Goal: Book appointment/travel/reservation

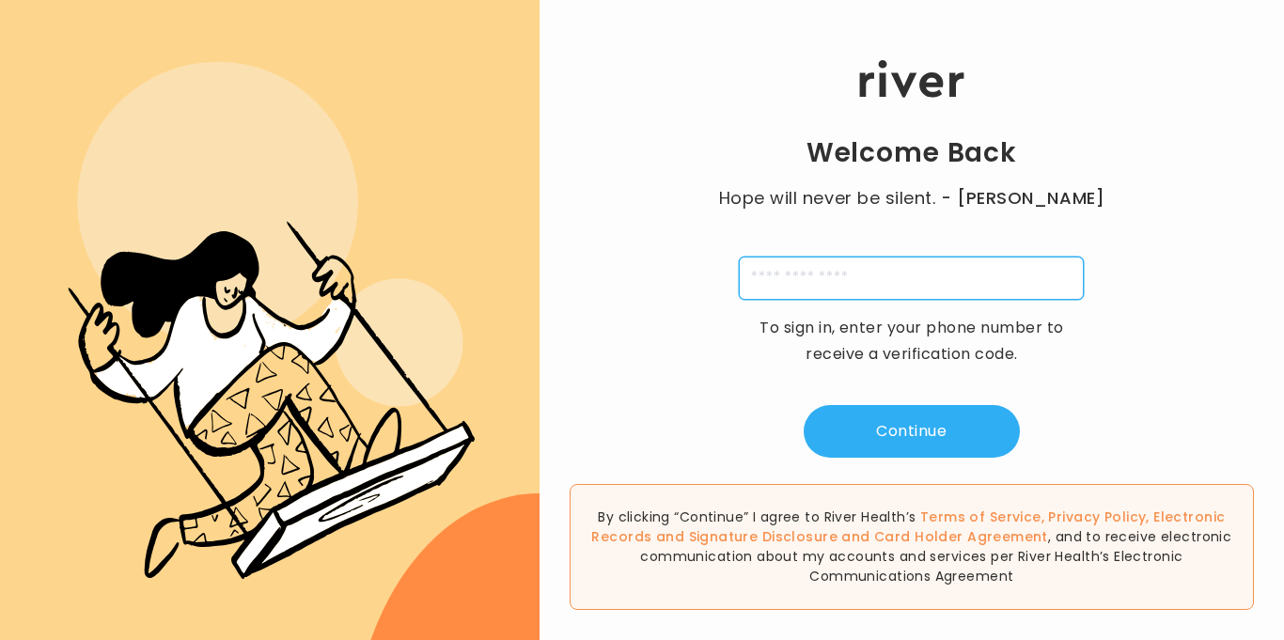
click at [867, 293] on input "tel" at bounding box center [911, 278] width 345 height 43
type input "**********"
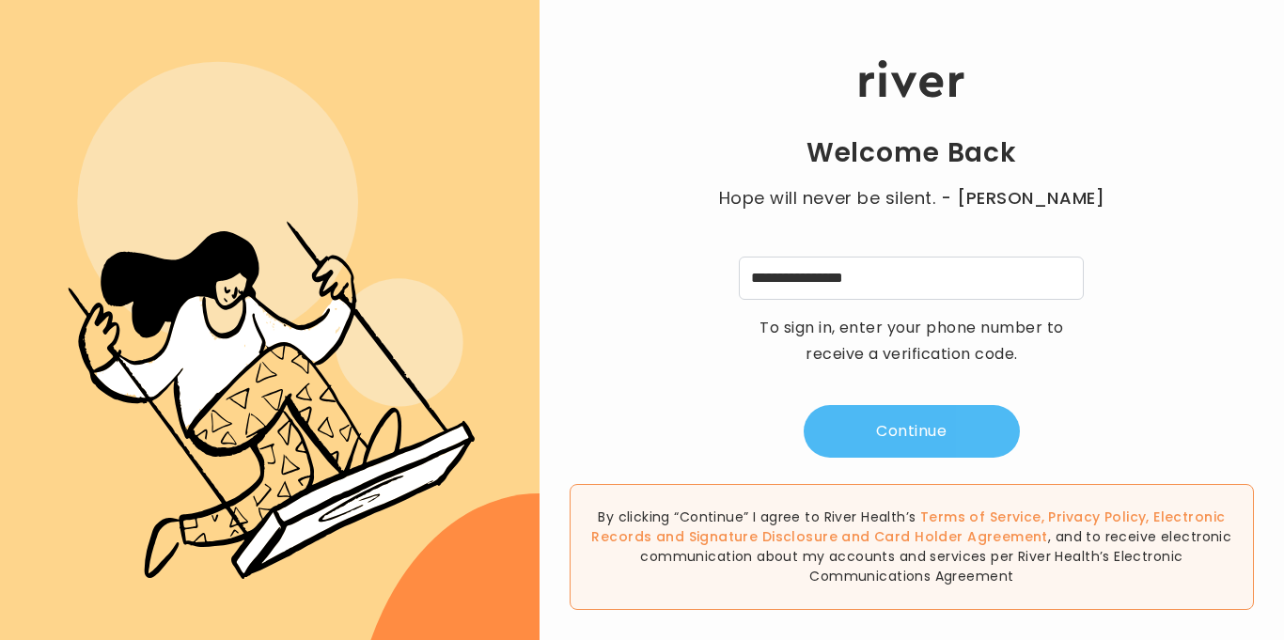
click at [872, 442] on button "Continue" at bounding box center [912, 431] width 216 height 53
type input "*"
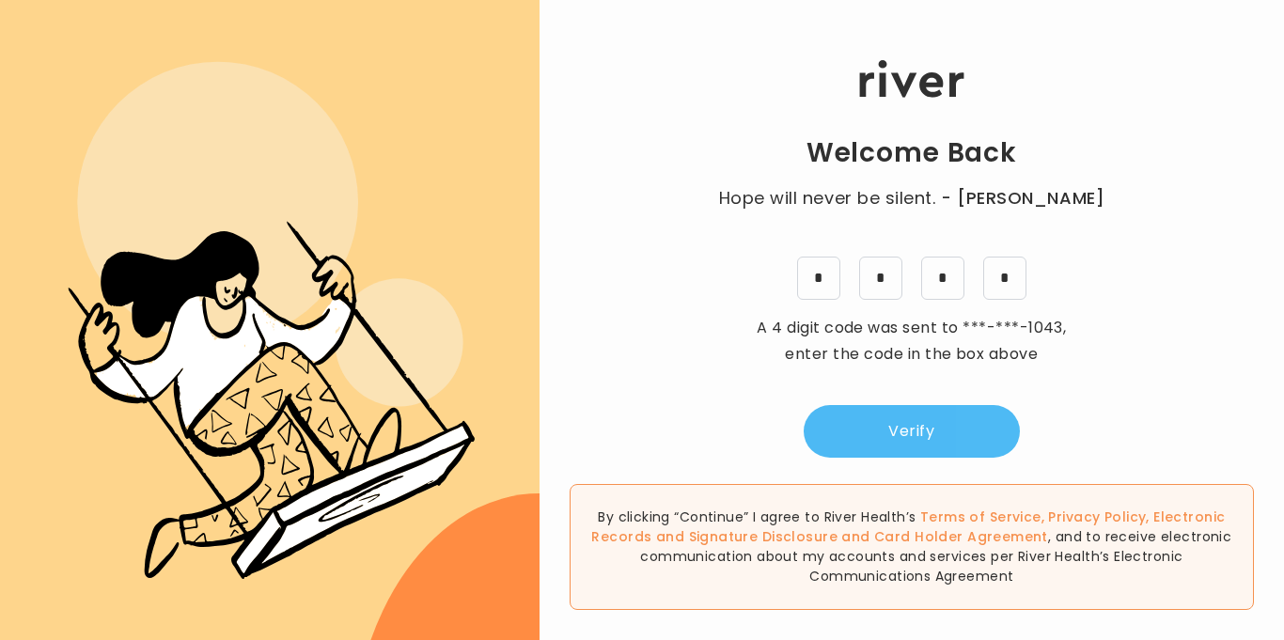
click at [860, 445] on button "Verify" at bounding box center [912, 431] width 216 height 53
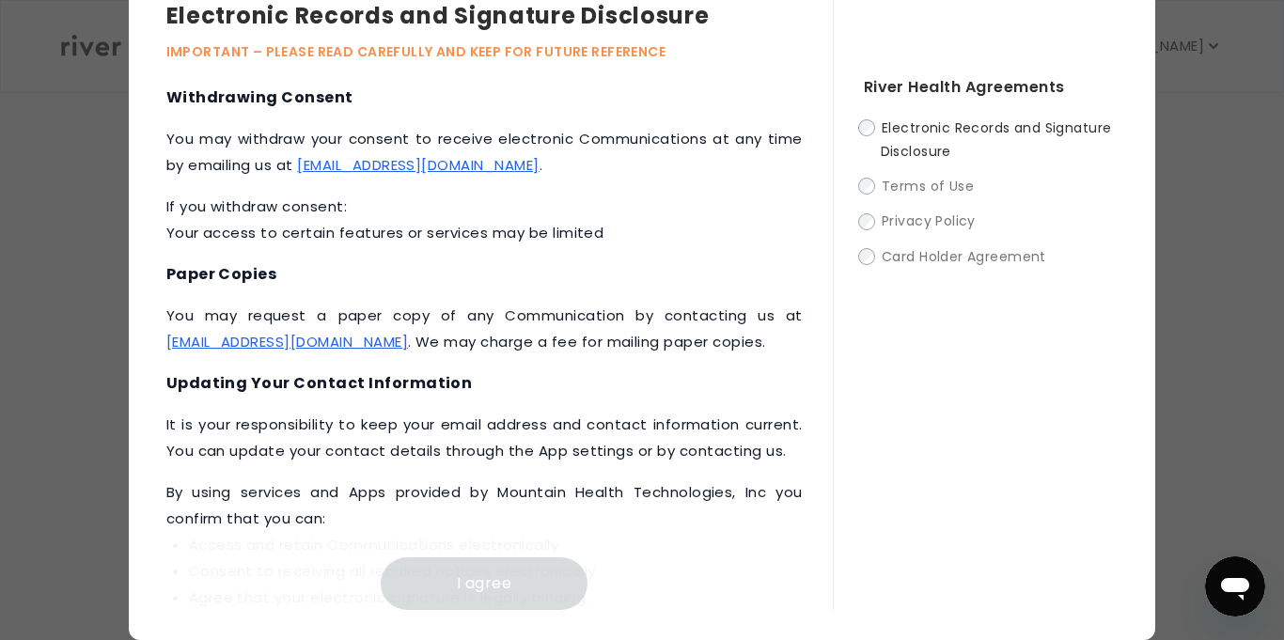
scroll to position [927, 0]
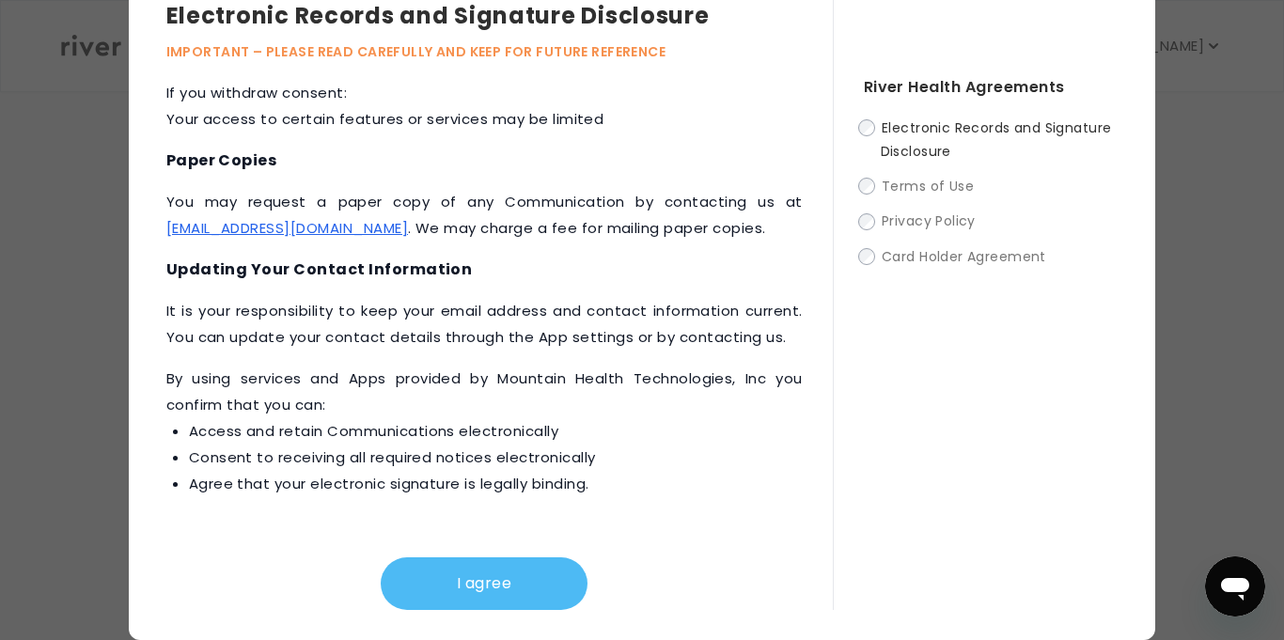
click at [459, 596] on button "I agree" at bounding box center [484, 584] width 207 height 53
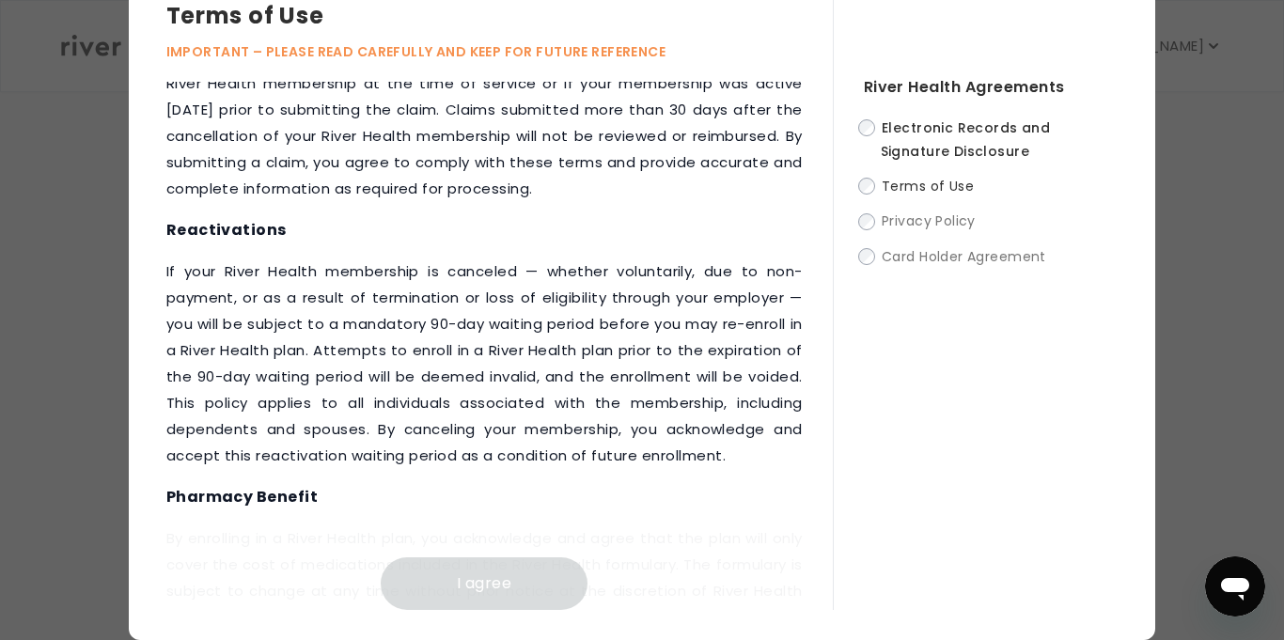
scroll to position [2788, 0]
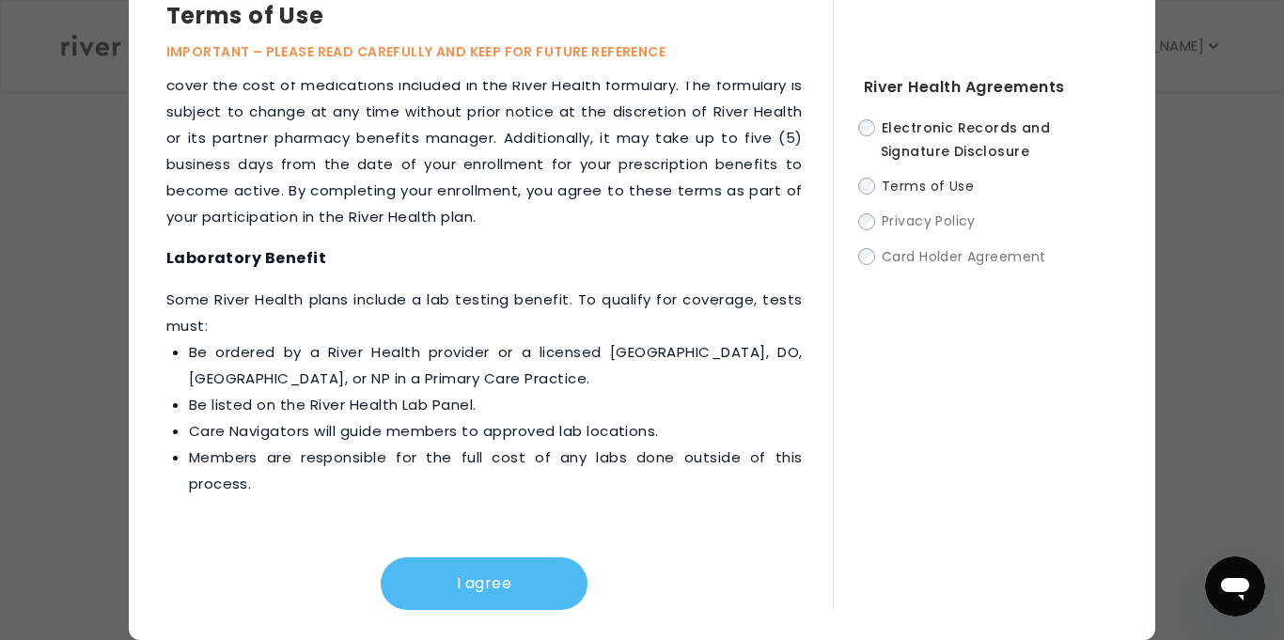
click at [516, 561] on button "I agree" at bounding box center [484, 584] width 207 height 53
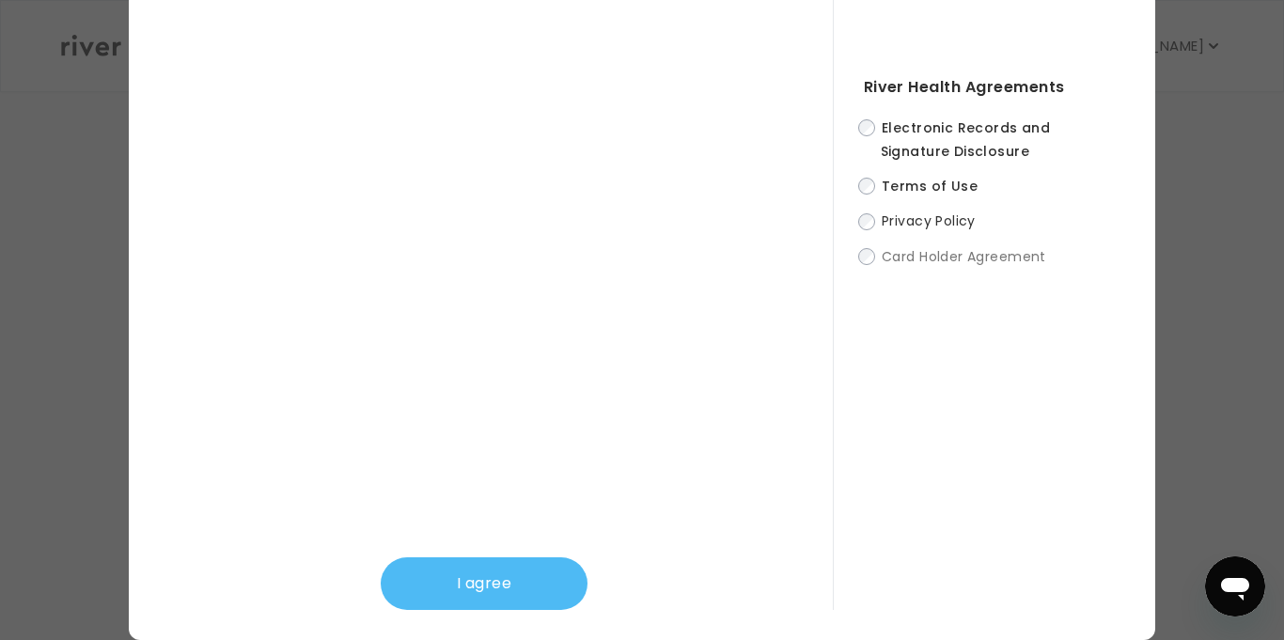
click at [565, 571] on button "I agree" at bounding box center [484, 584] width 207 height 53
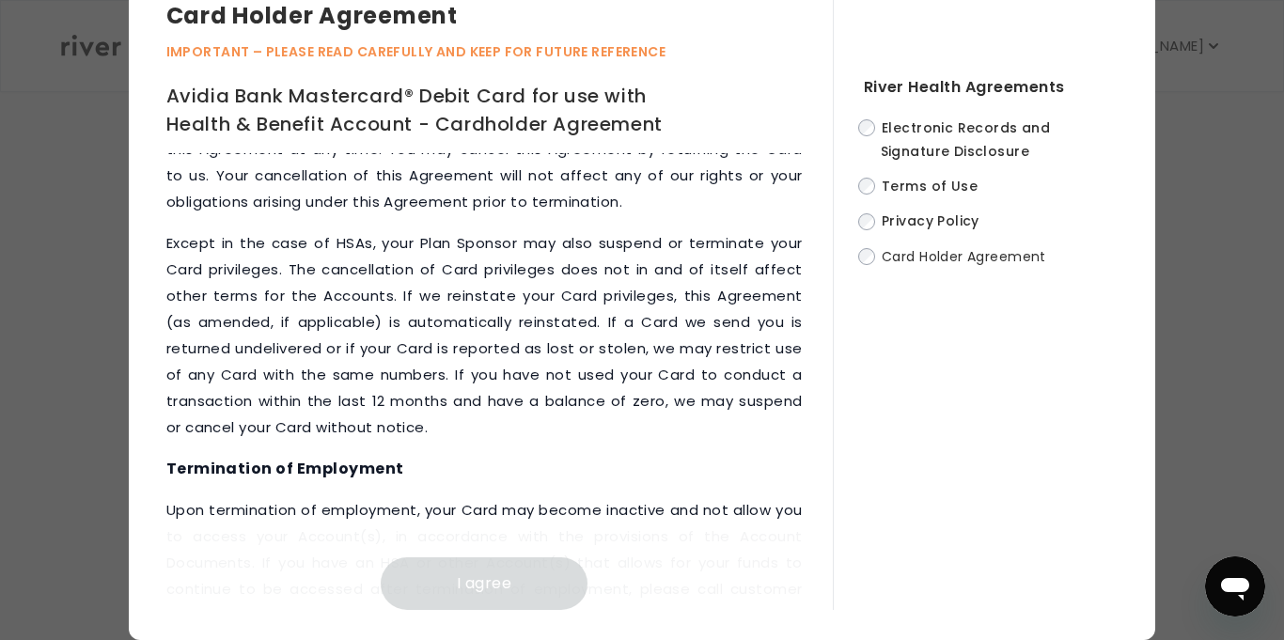
scroll to position [10306, 0]
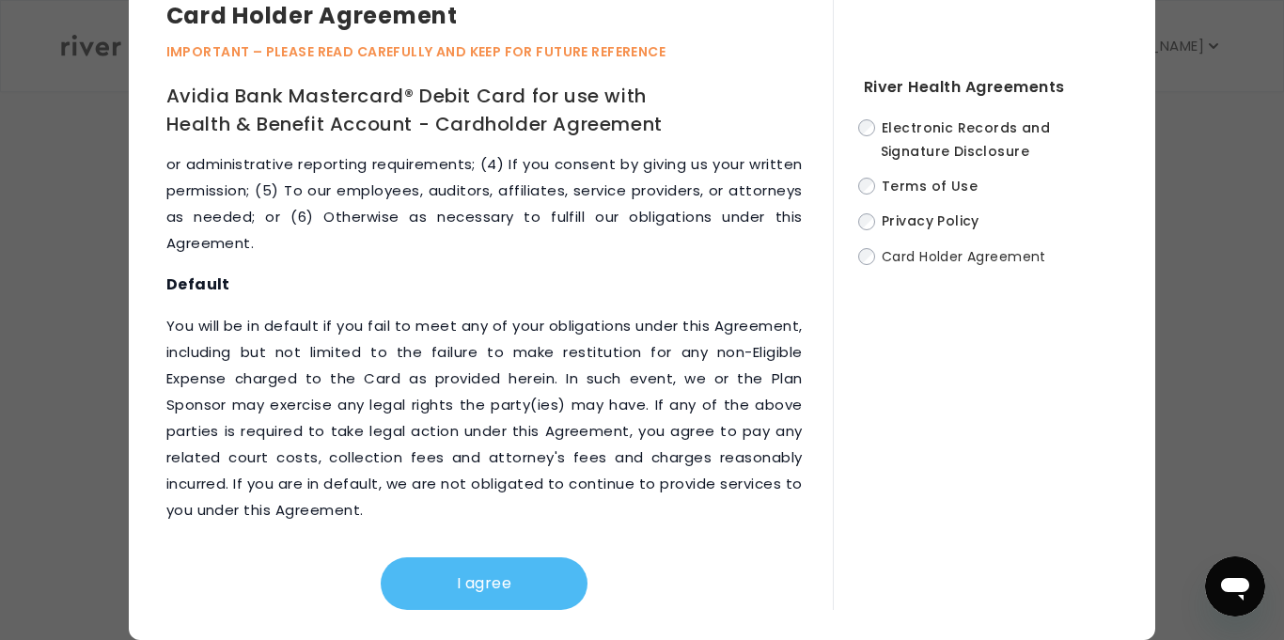
click at [547, 566] on button "I agree" at bounding box center [484, 584] width 207 height 53
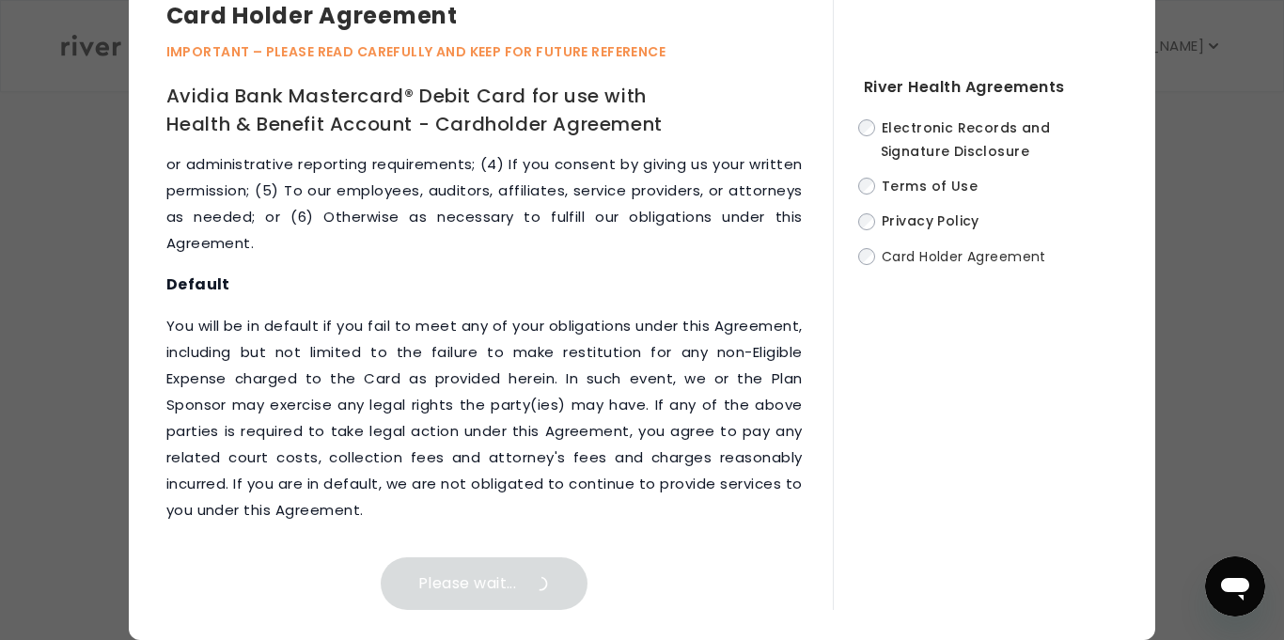
scroll to position [0, 0]
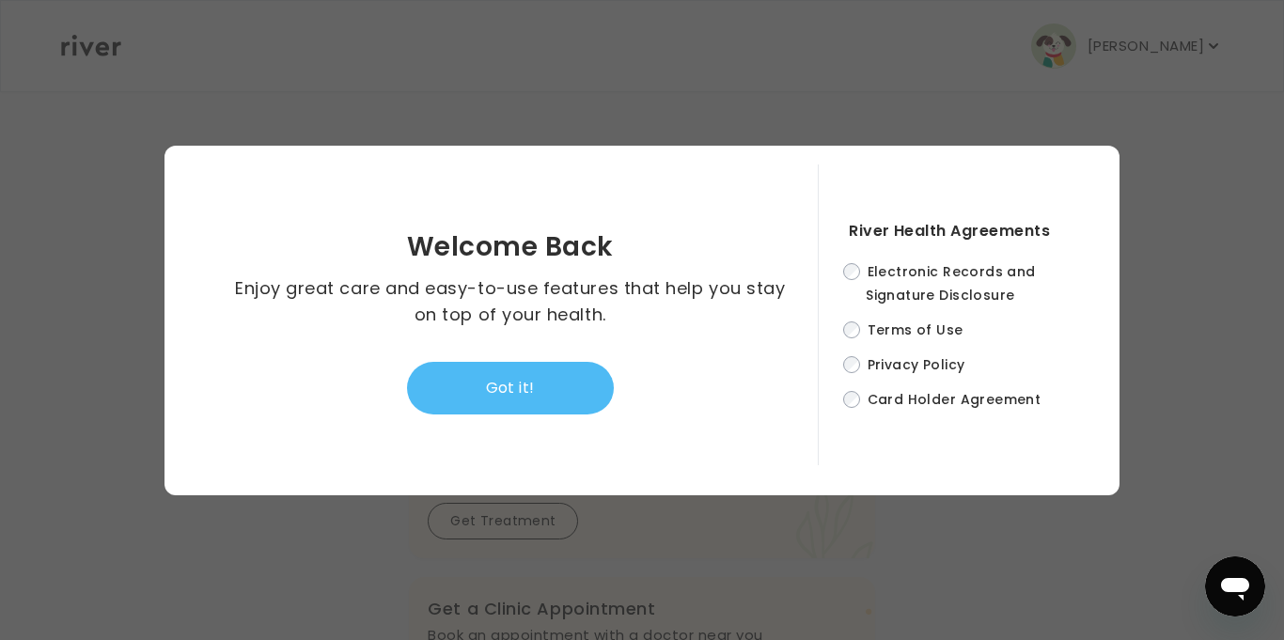
click at [460, 372] on button "Got it!" at bounding box center [510, 388] width 207 height 53
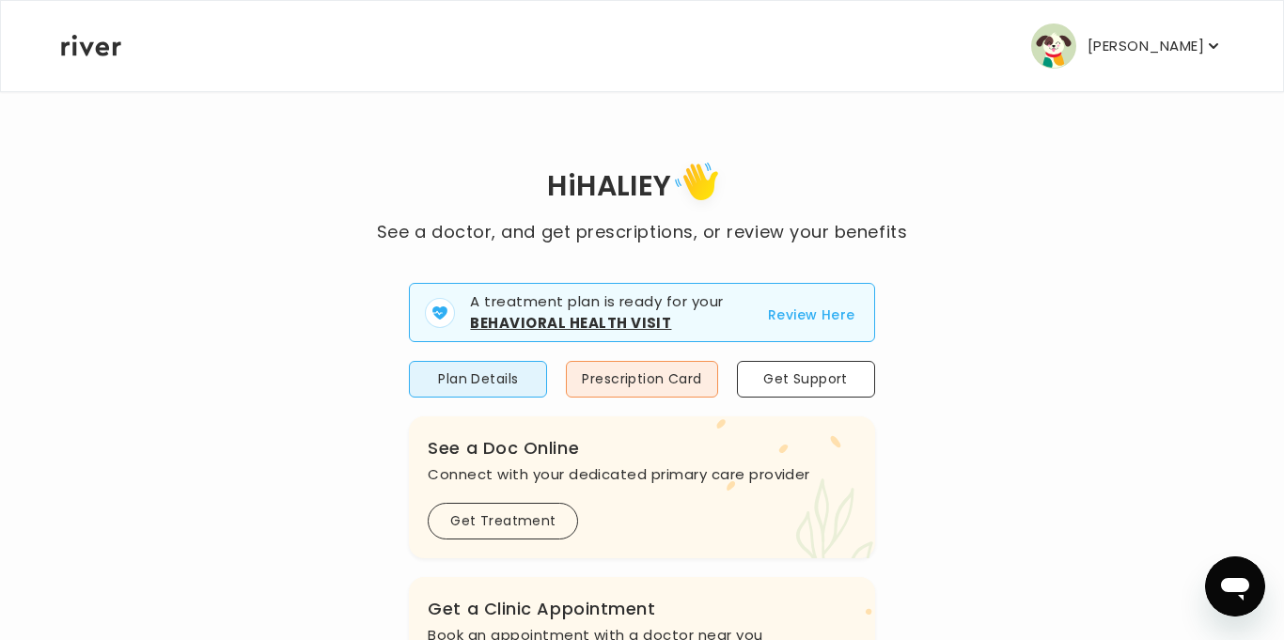
click at [793, 321] on button "Review Here" at bounding box center [811, 315] width 87 height 23
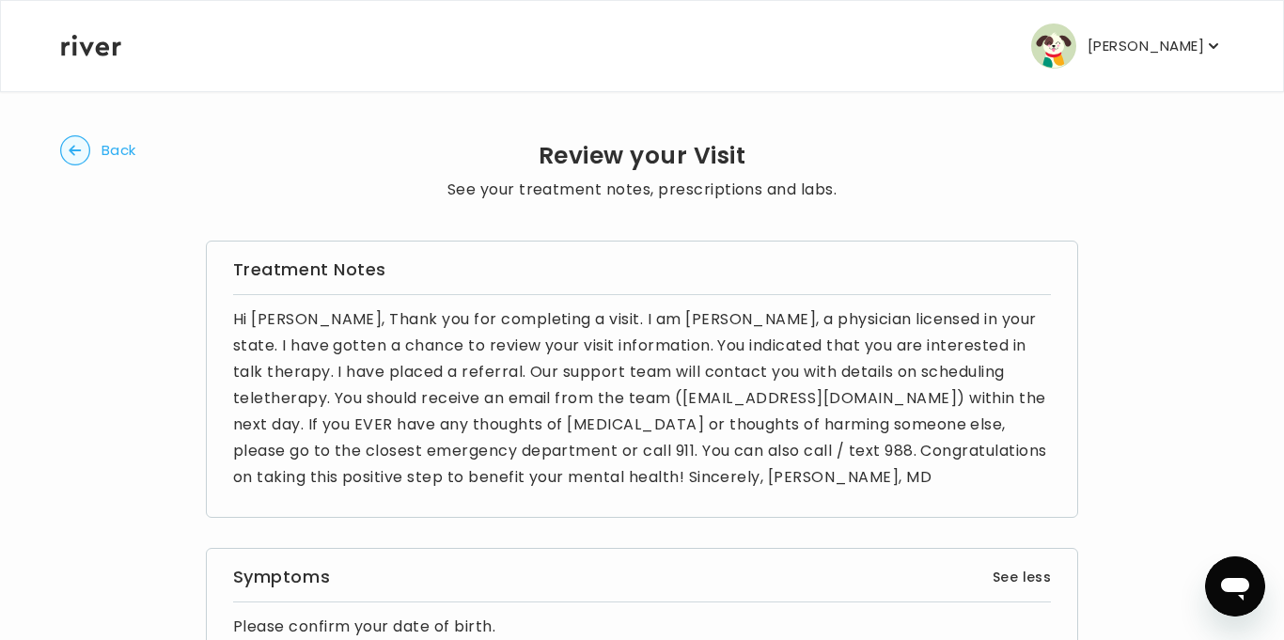
click at [122, 150] on span "Back" at bounding box center [119, 150] width 35 height 26
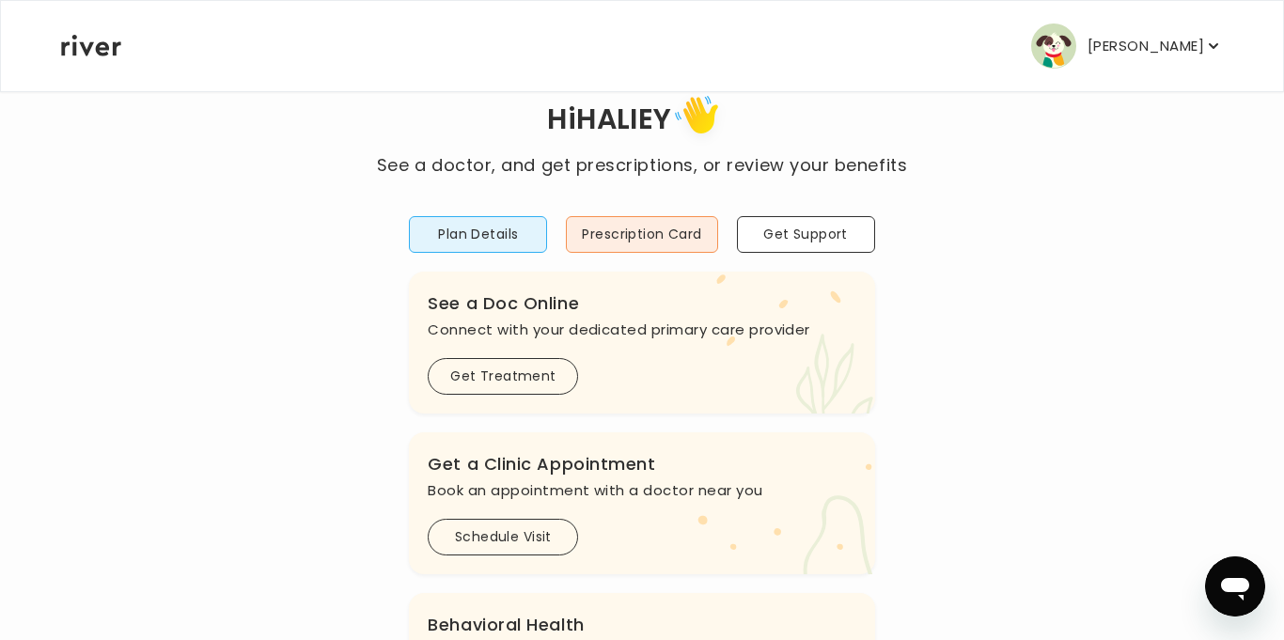
scroll to position [23, 0]
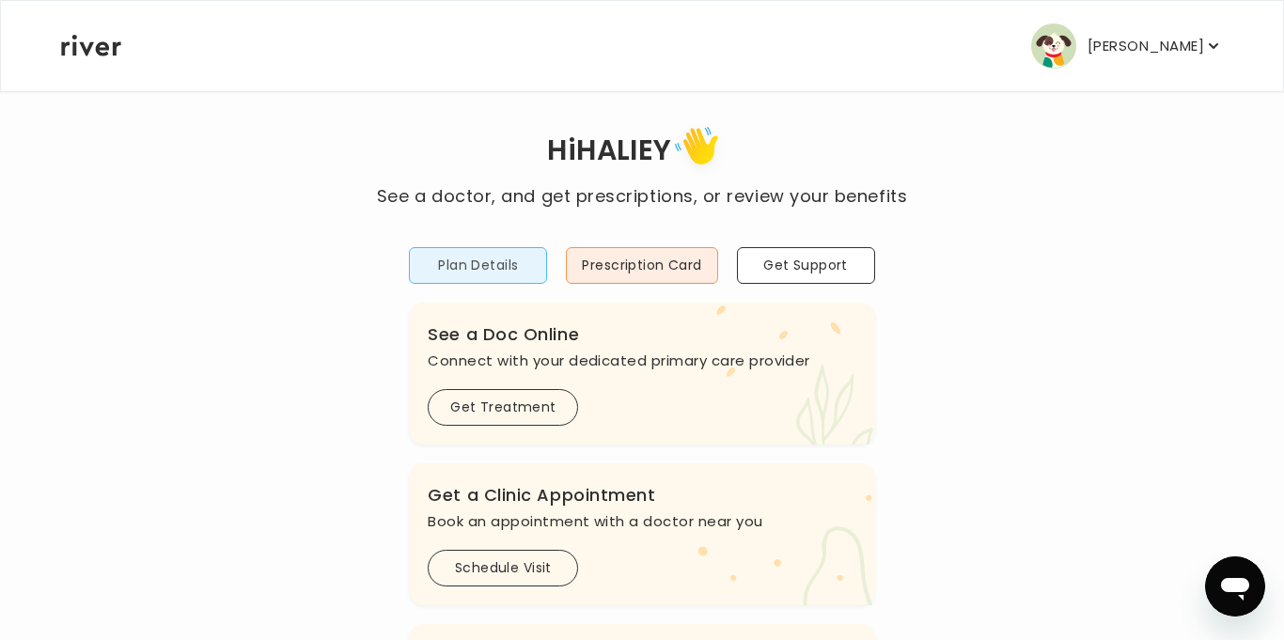
click at [473, 270] on button "Plan Details" at bounding box center [478, 265] width 138 height 37
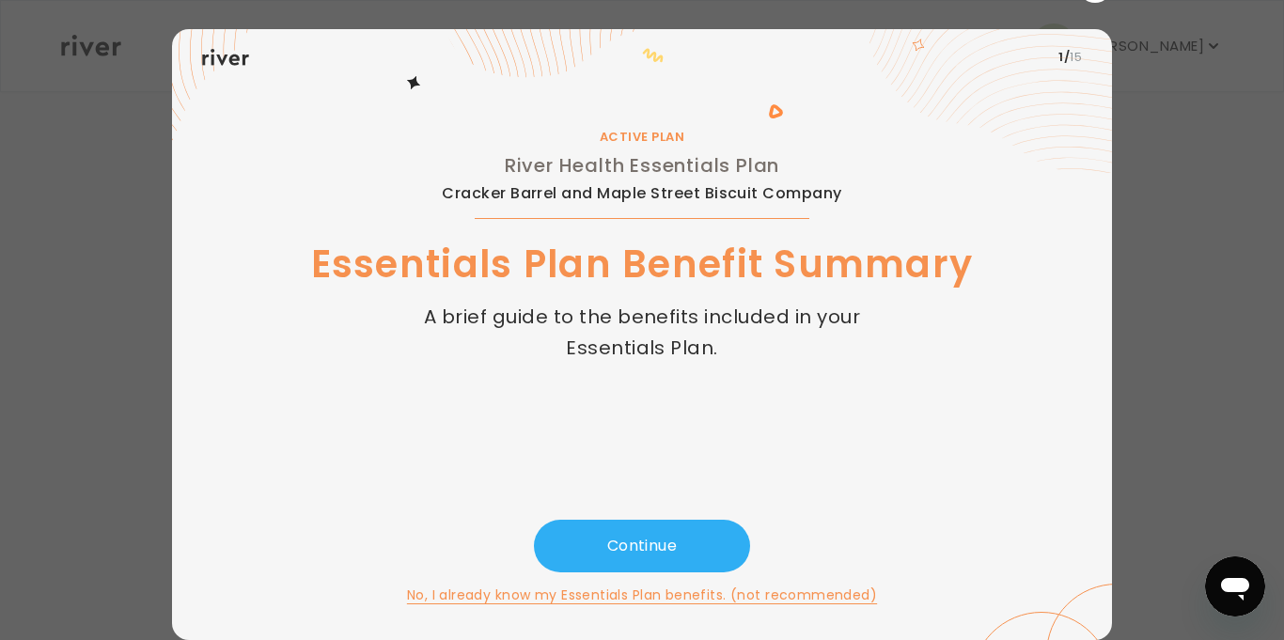
scroll to position [0, 0]
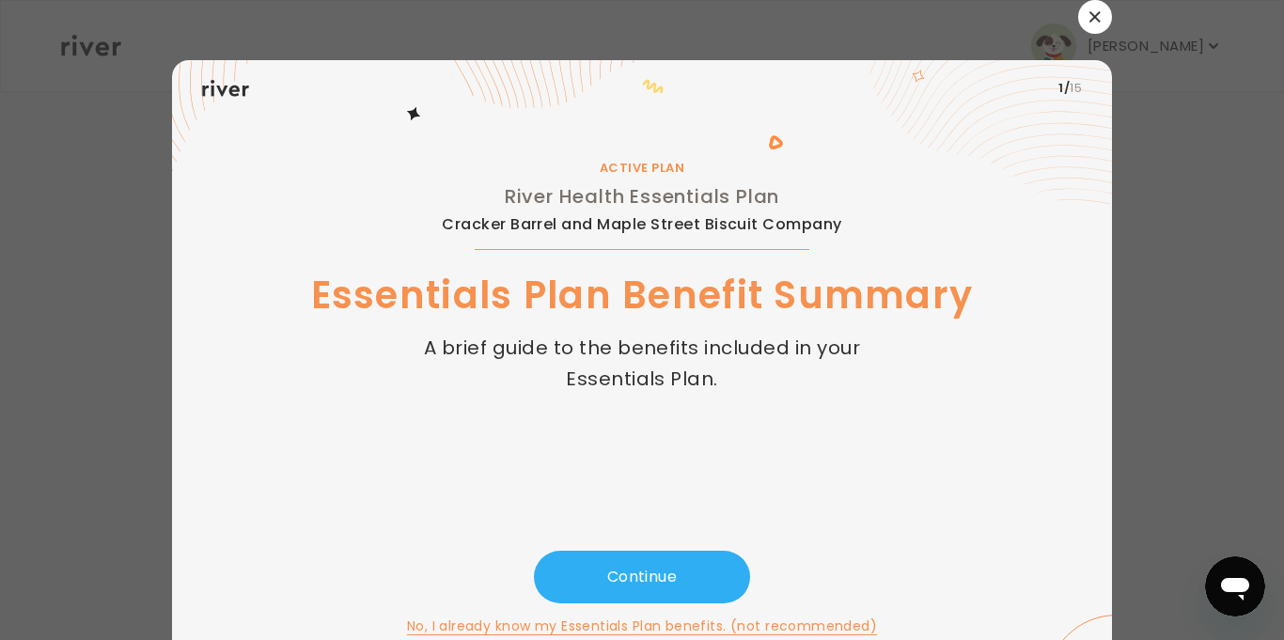
click at [1094, 32] on button "button" at bounding box center [1095, 17] width 34 height 34
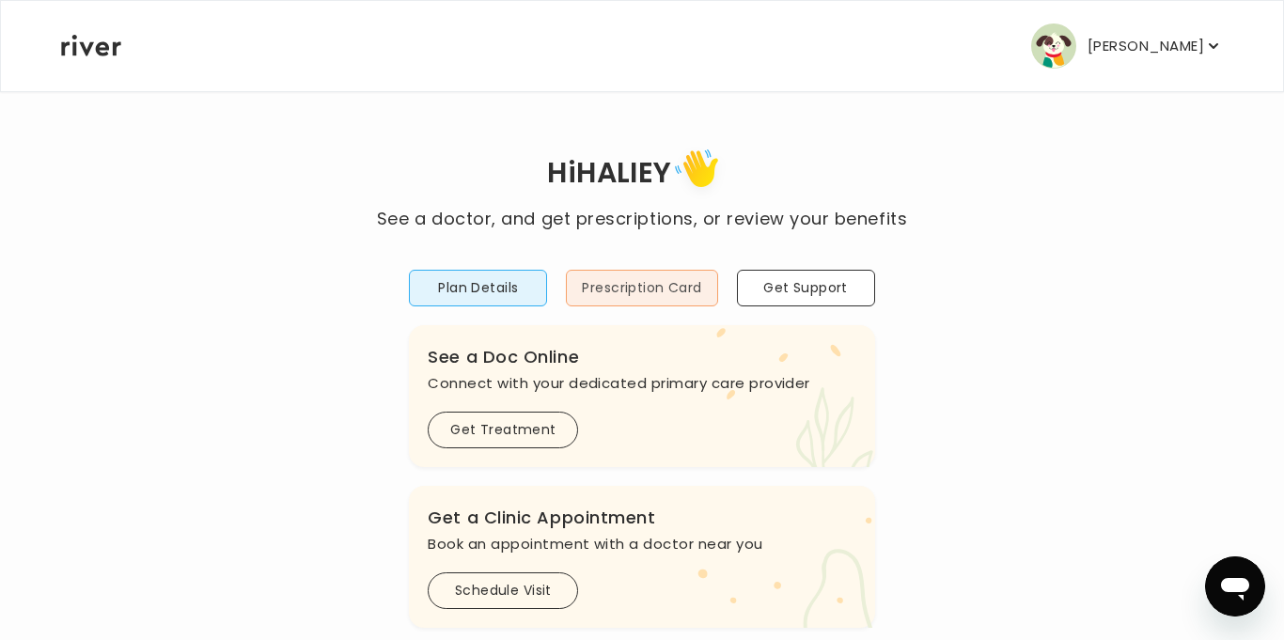
click at [610, 296] on button "Prescription Card" at bounding box center [641, 288] width 151 height 37
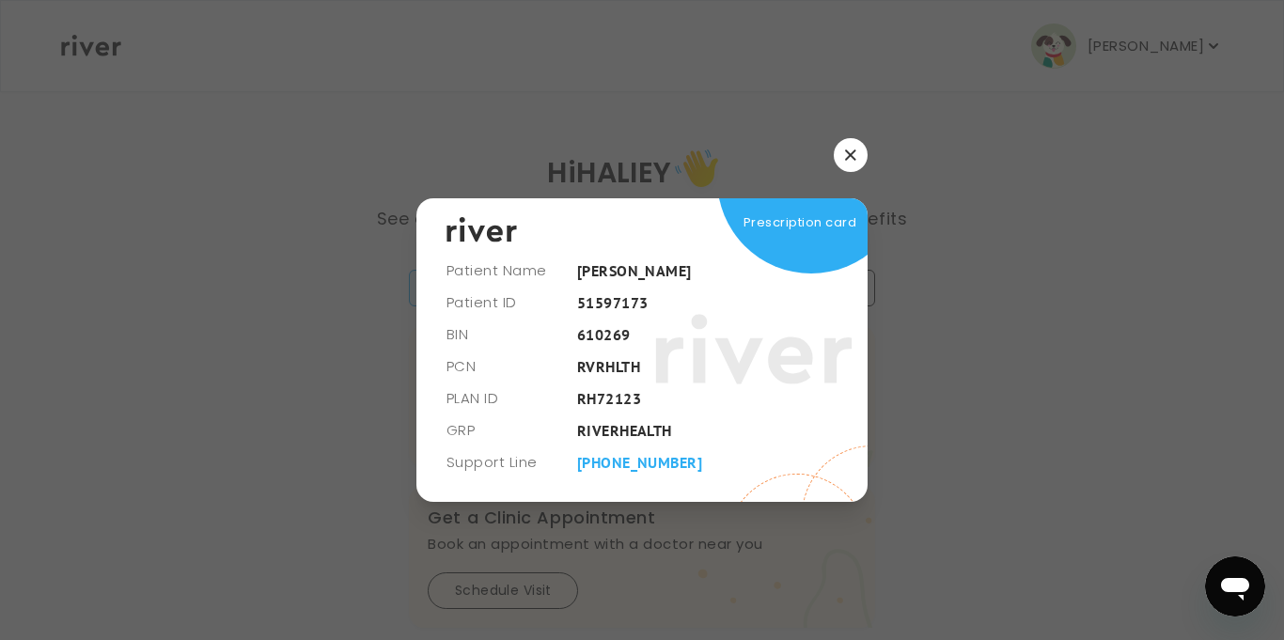
click at [847, 169] on button "button" at bounding box center [851, 155] width 34 height 34
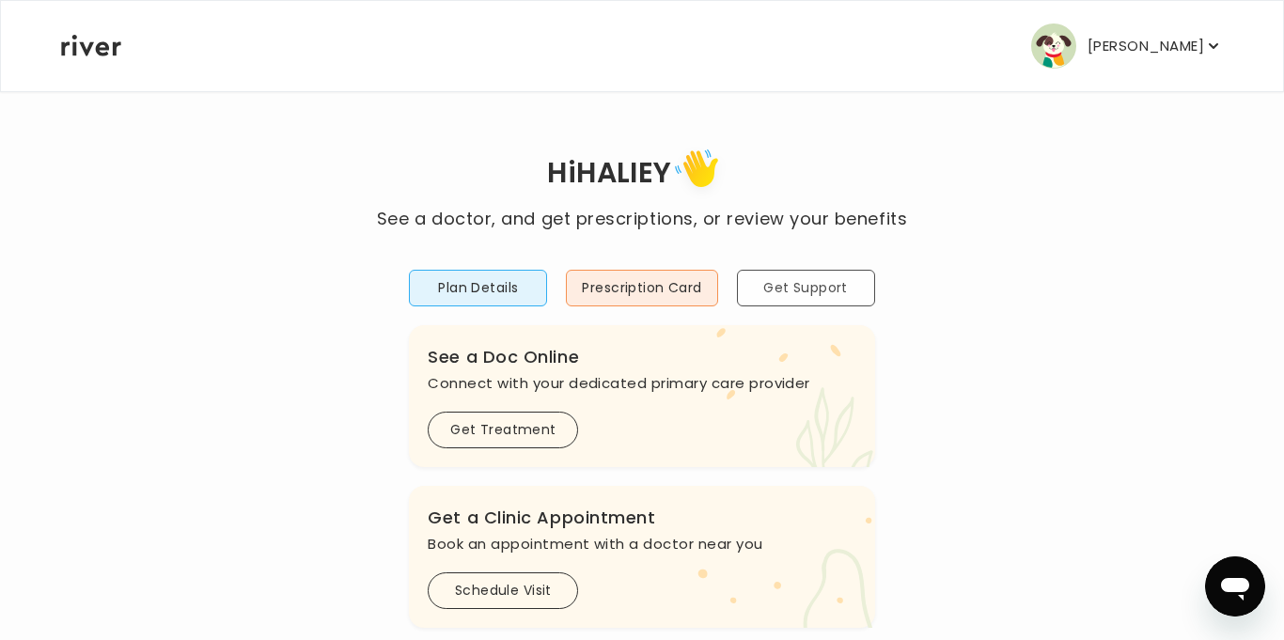
click at [812, 297] on button "Get Support" at bounding box center [806, 288] width 138 height 37
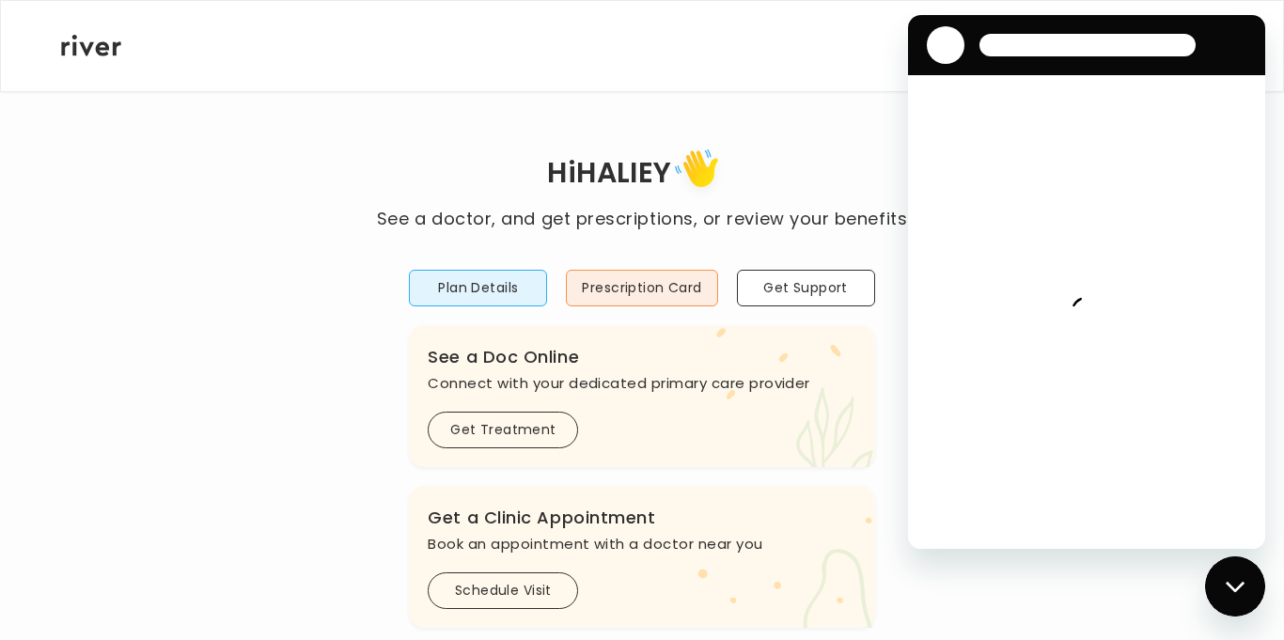
click at [797, 441] on icon at bounding box center [806, 443] width 21 height 47
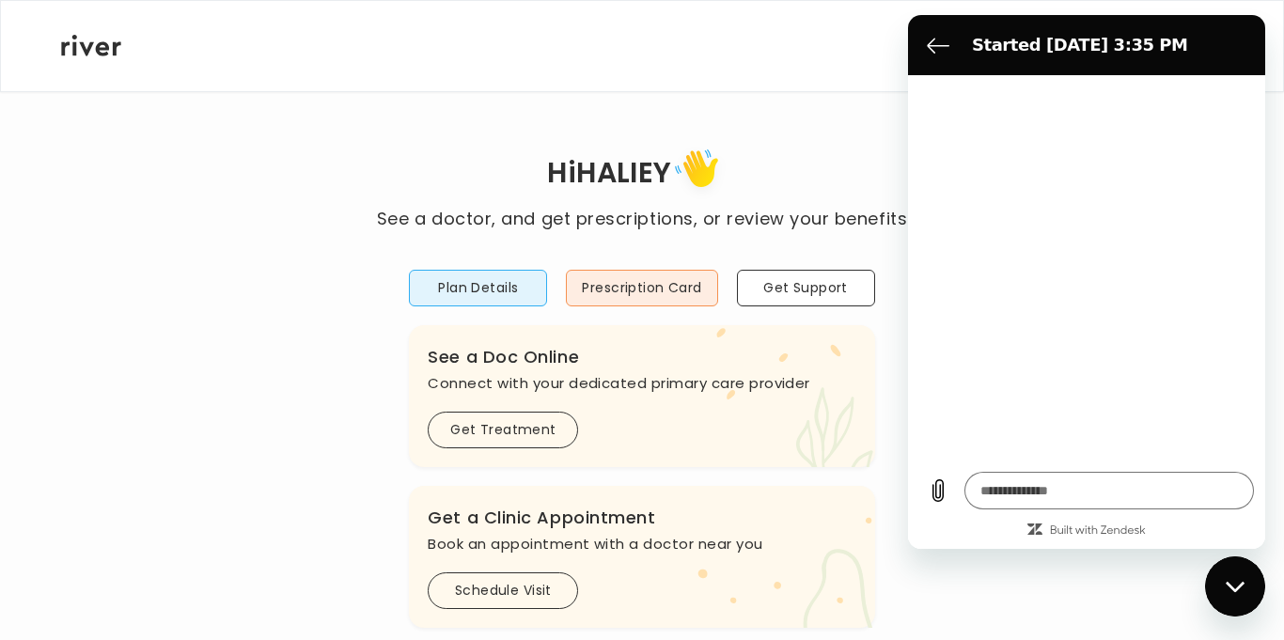
type textarea "*"
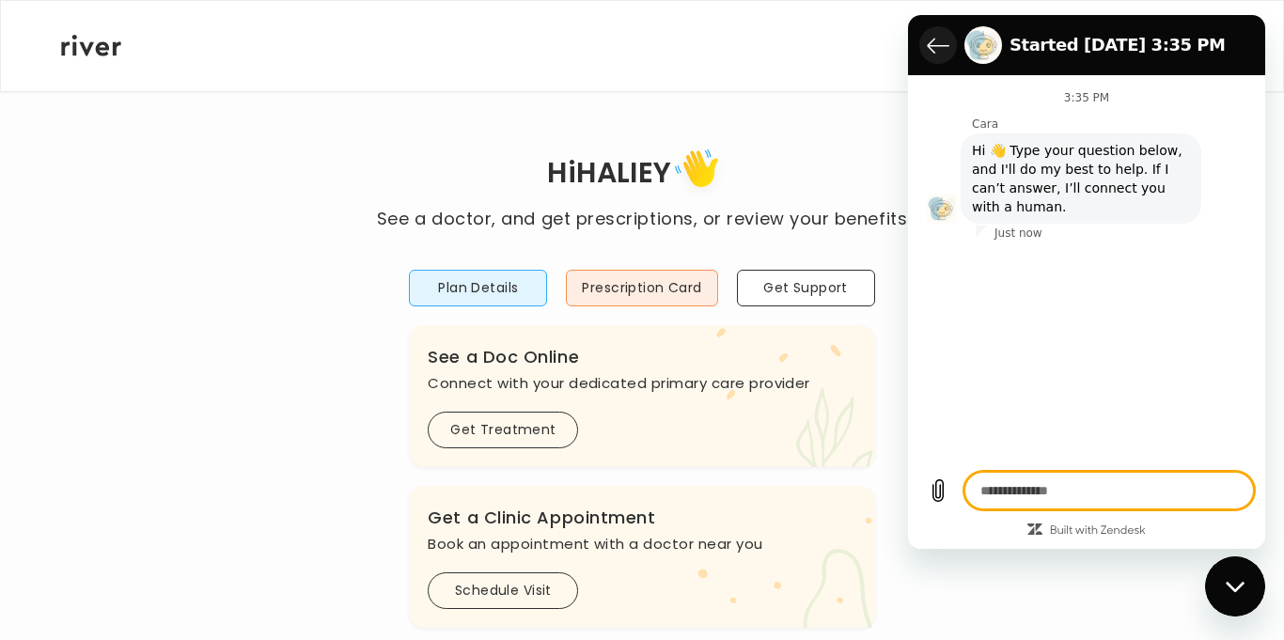
click at [944, 42] on icon "Back to the conversation list" at bounding box center [938, 45] width 23 height 23
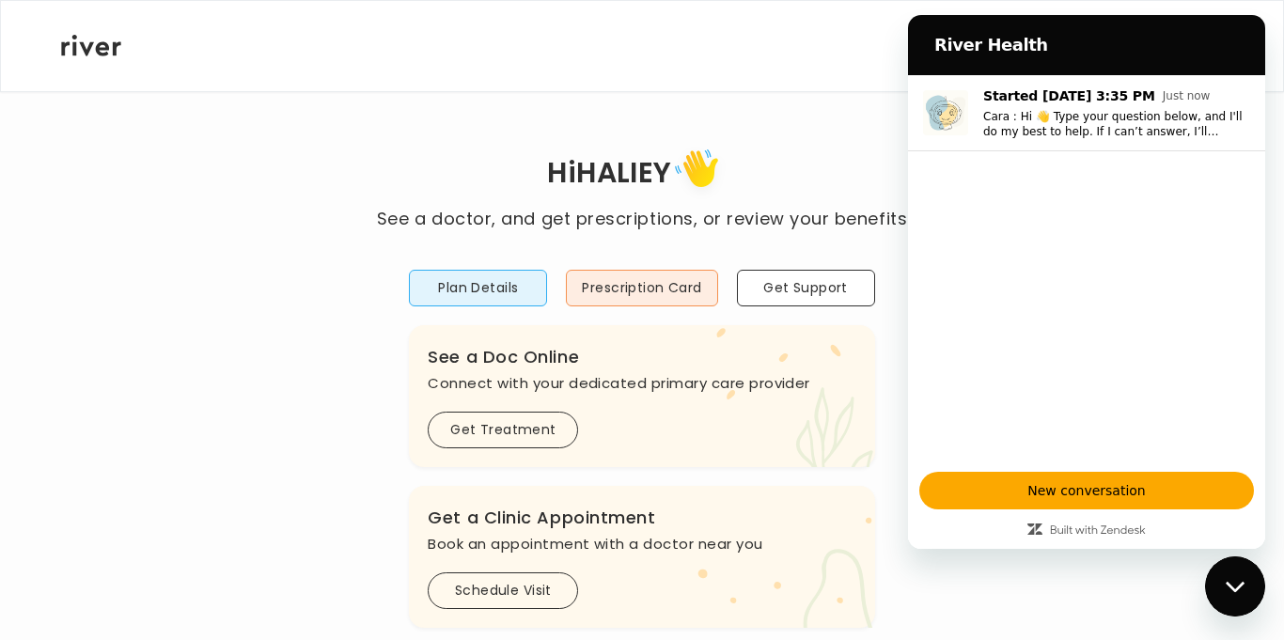
click at [795, 86] on div "[PERSON_NAME] Profile Add Family Activate Card Reimbursement Terms of Service P…" at bounding box center [642, 46] width 1162 height 90
click at [1223, 573] on div "Close messaging window" at bounding box center [1235, 586] width 56 height 56
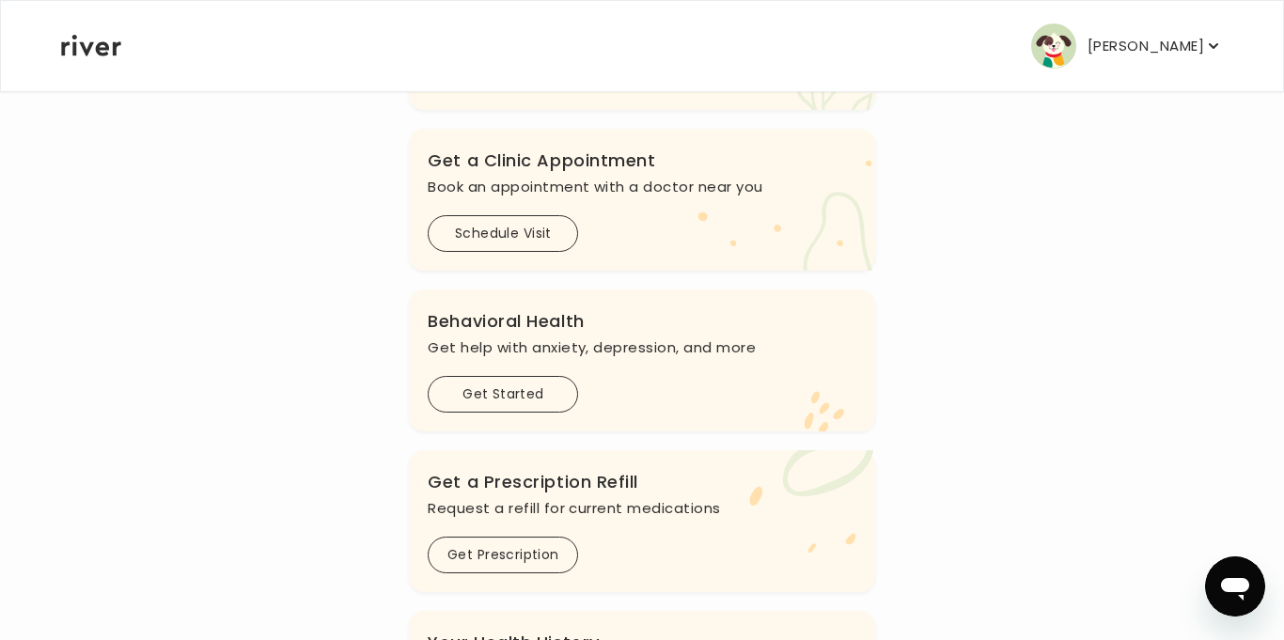
scroll to position [369, 0]
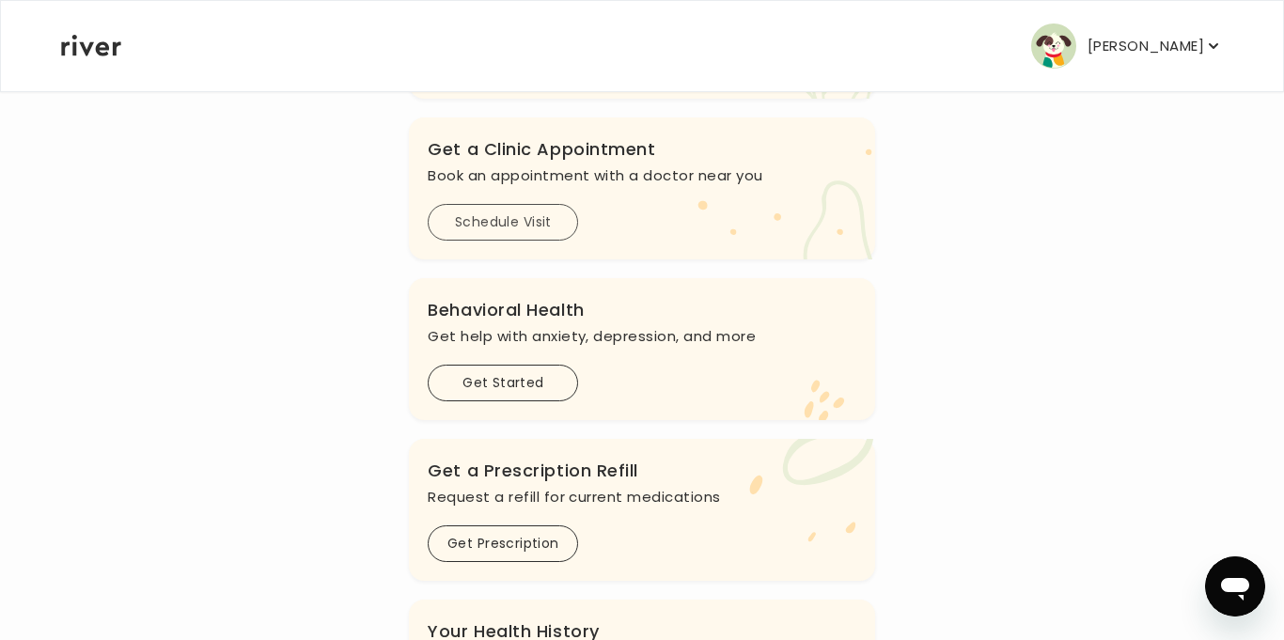
click at [469, 212] on button "Schedule Visit" at bounding box center [503, 222] width 150 height 37
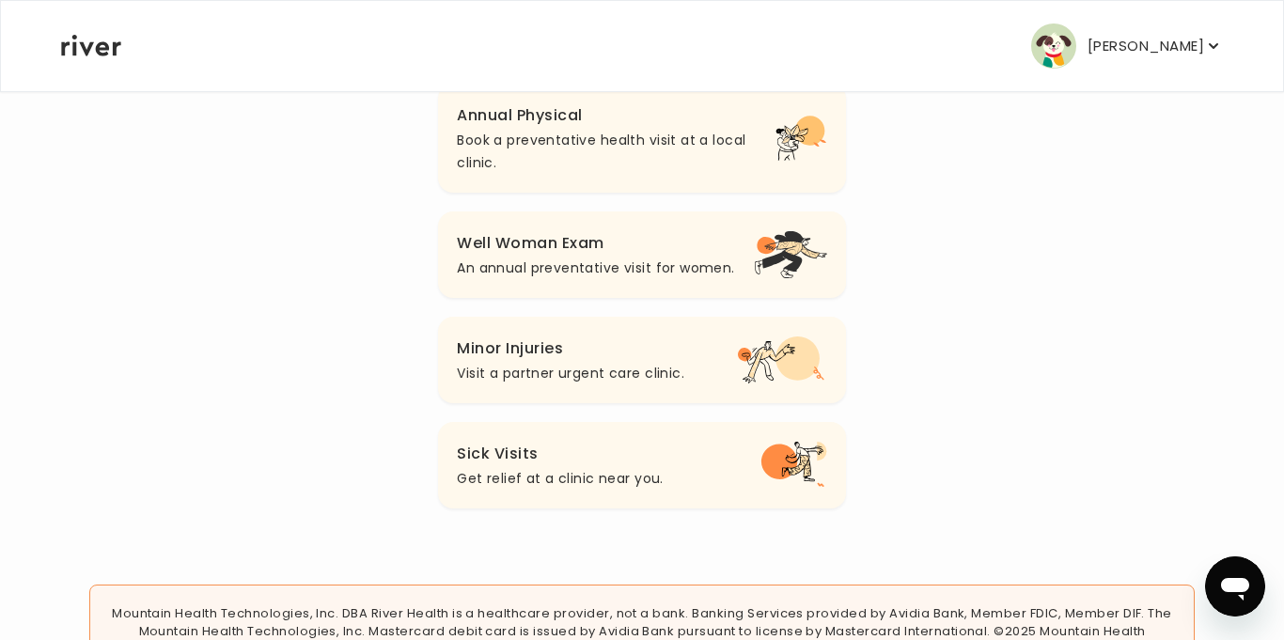
scroll to position [267, 0]
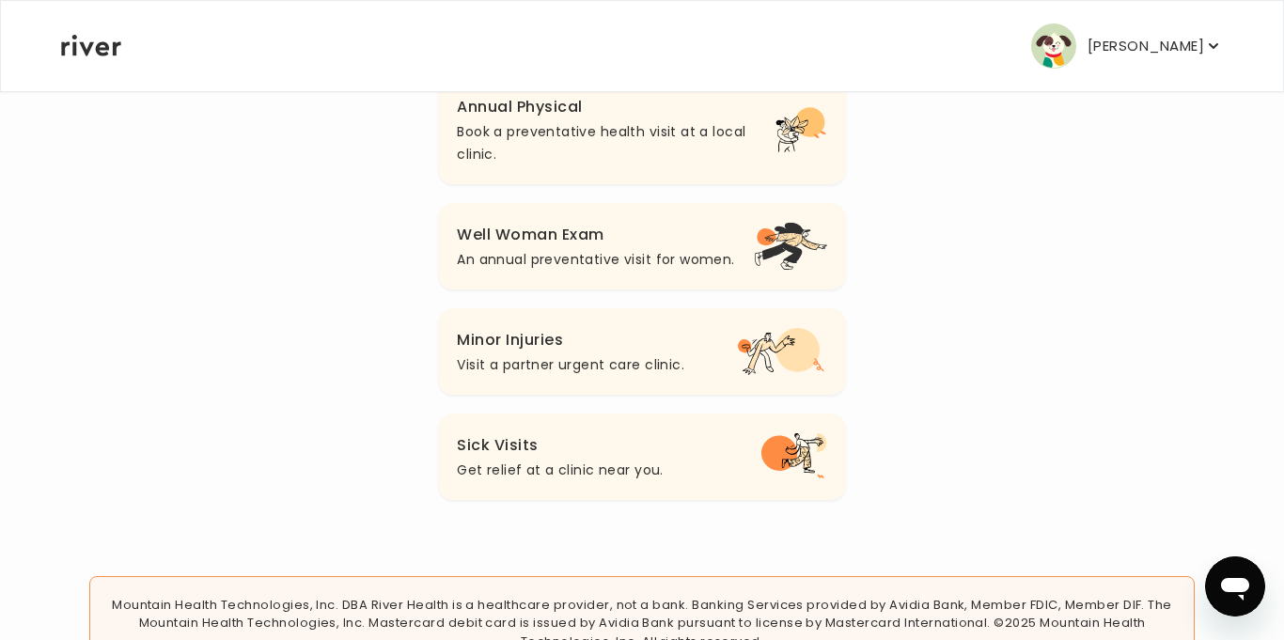
click at [558, 269] on p "An annual preventative visit for women." at bounding box center [595, 259] width 277 height 23
